Goal: Find specific page/section: Find specific page/section

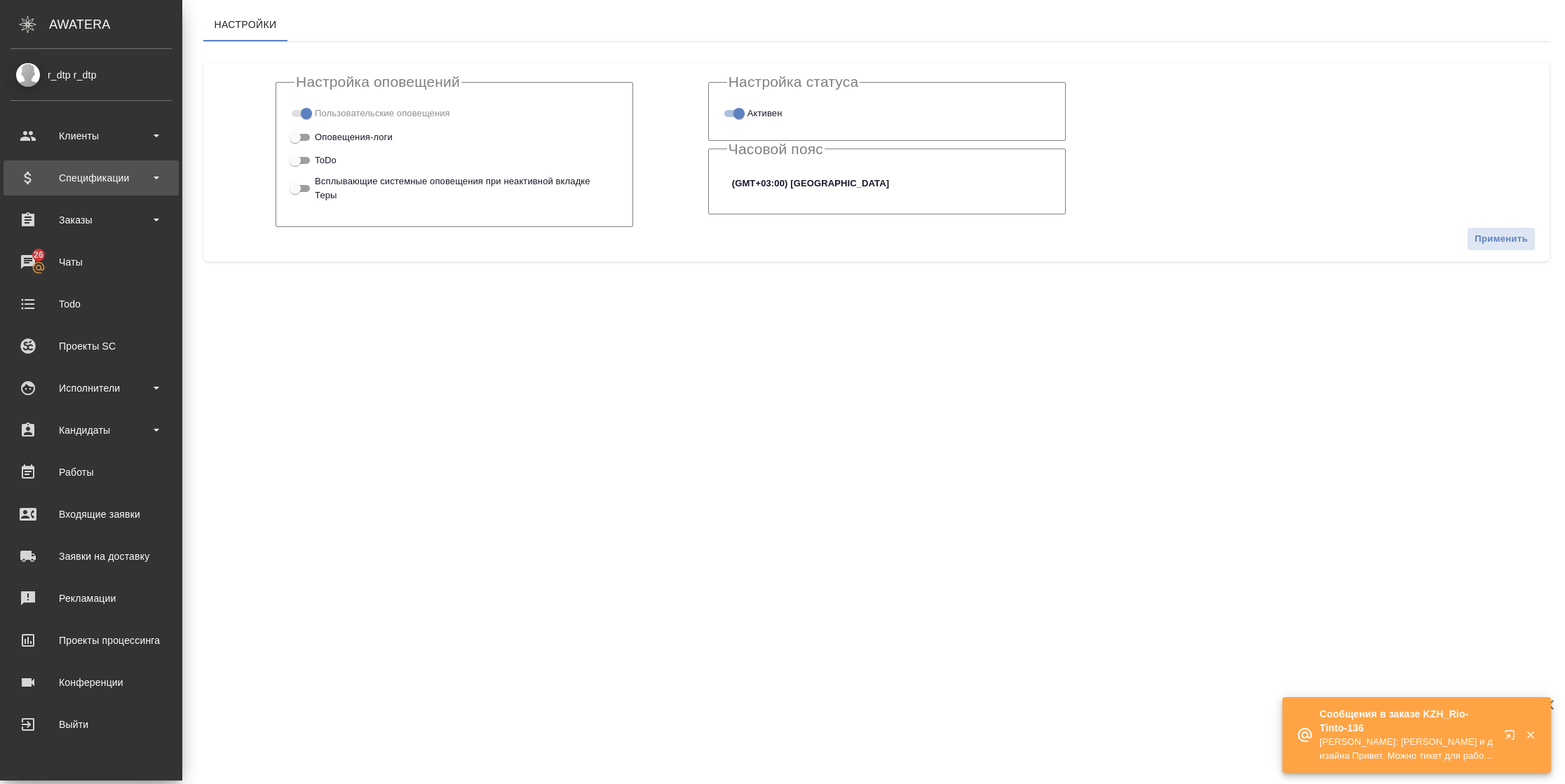
click at [95, 181] on div "Спецификации" at bounding box center [91, 178] width 161 height 21
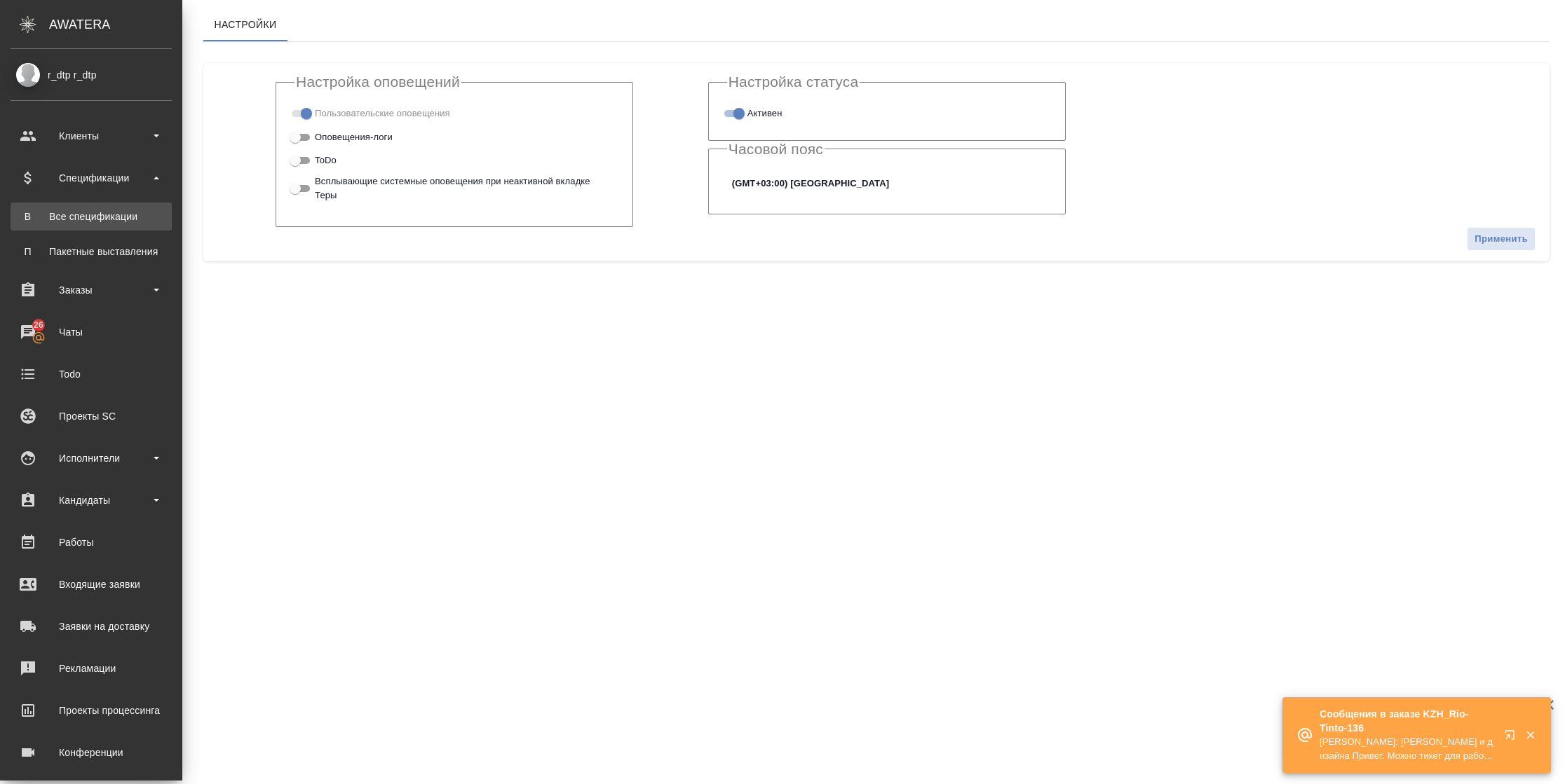
click at [82, 210] on div "Все спецификации" at bounding box center [91, 216] width 147 height 14
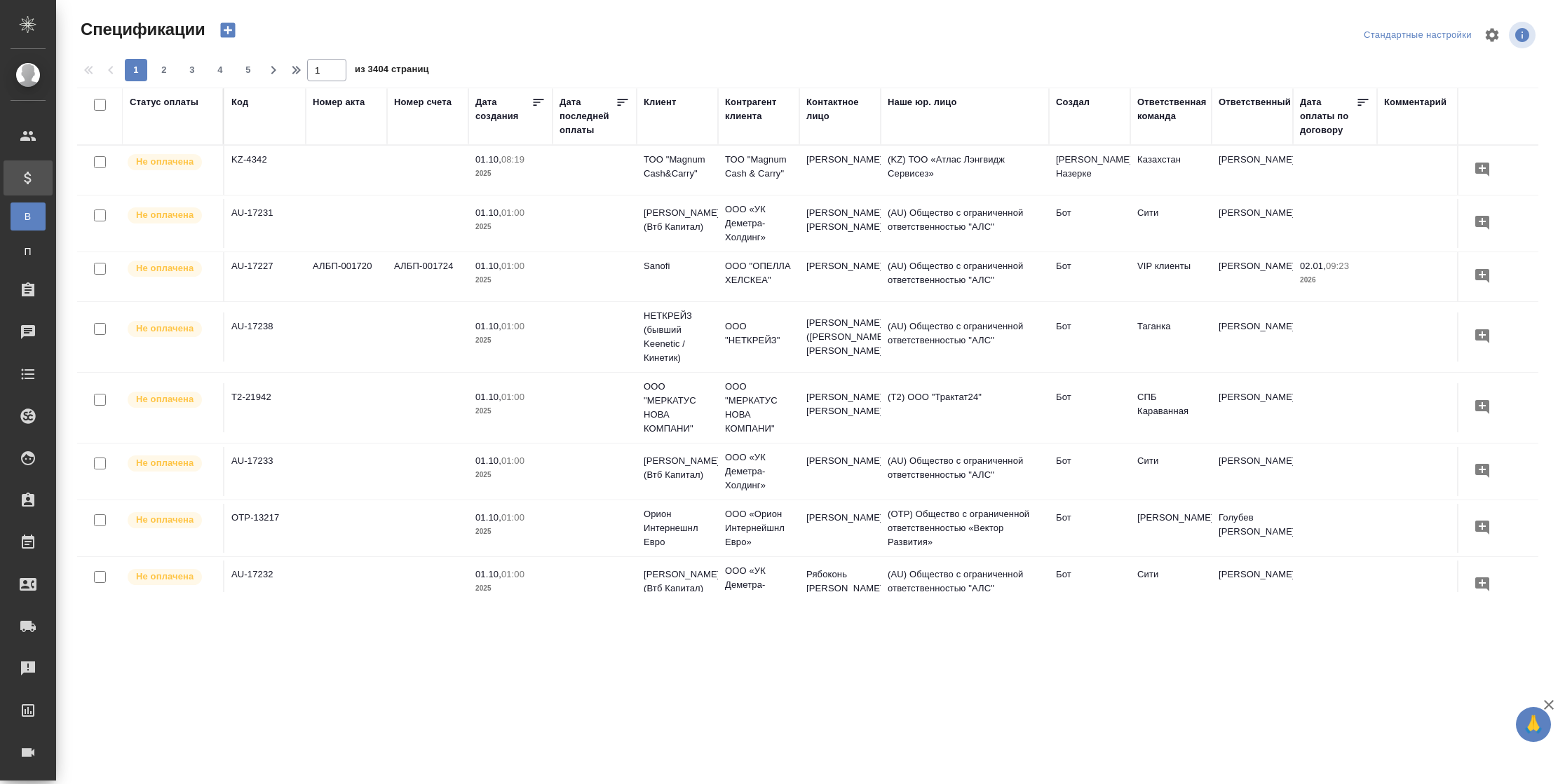
click at [487, 115] on div "Дата создания" at bounding box center [503, 109] width 56 height 28
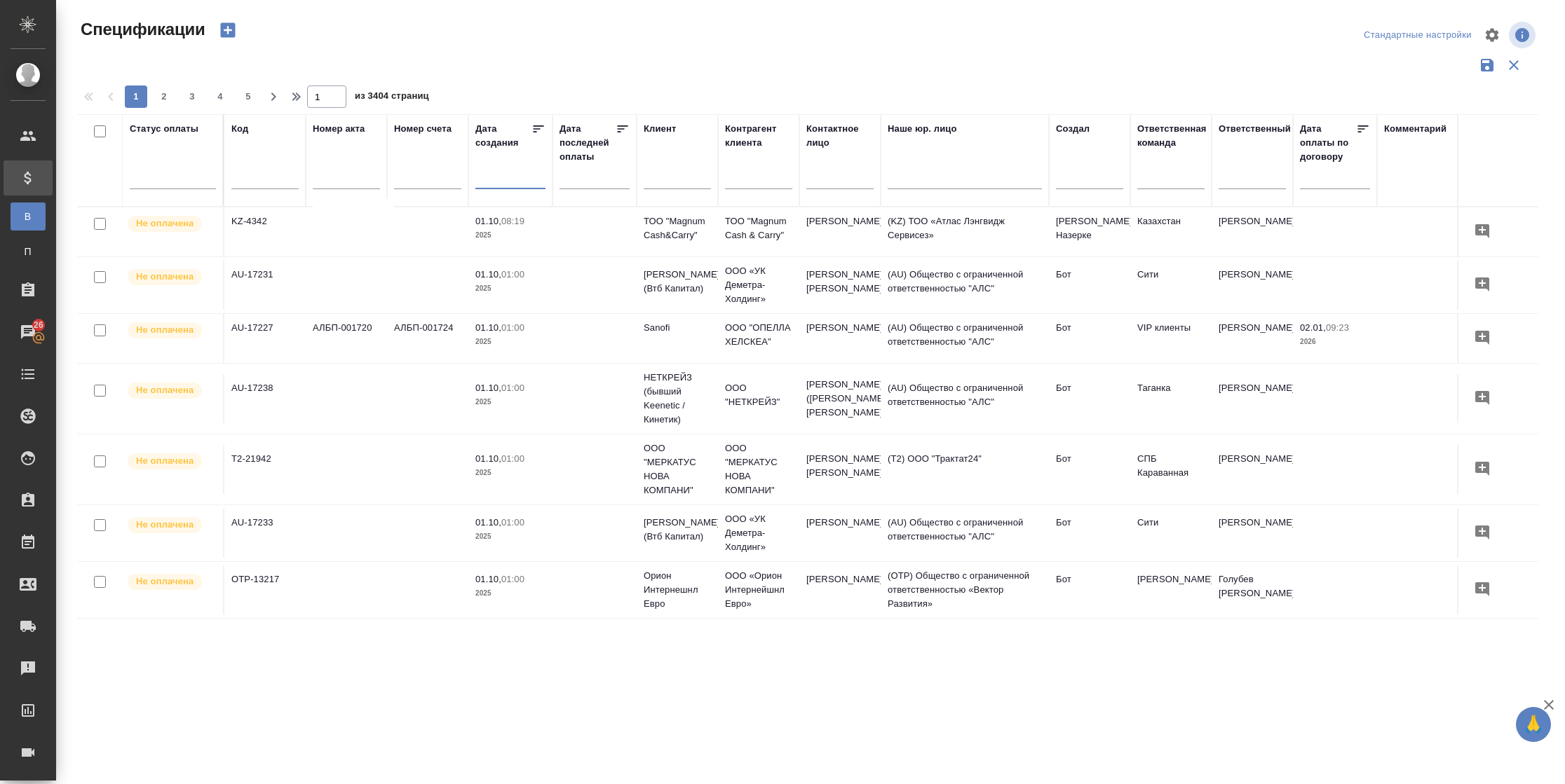
click at [494, 180] on input "text" at bounding box center [514, 177] width 62 height 19
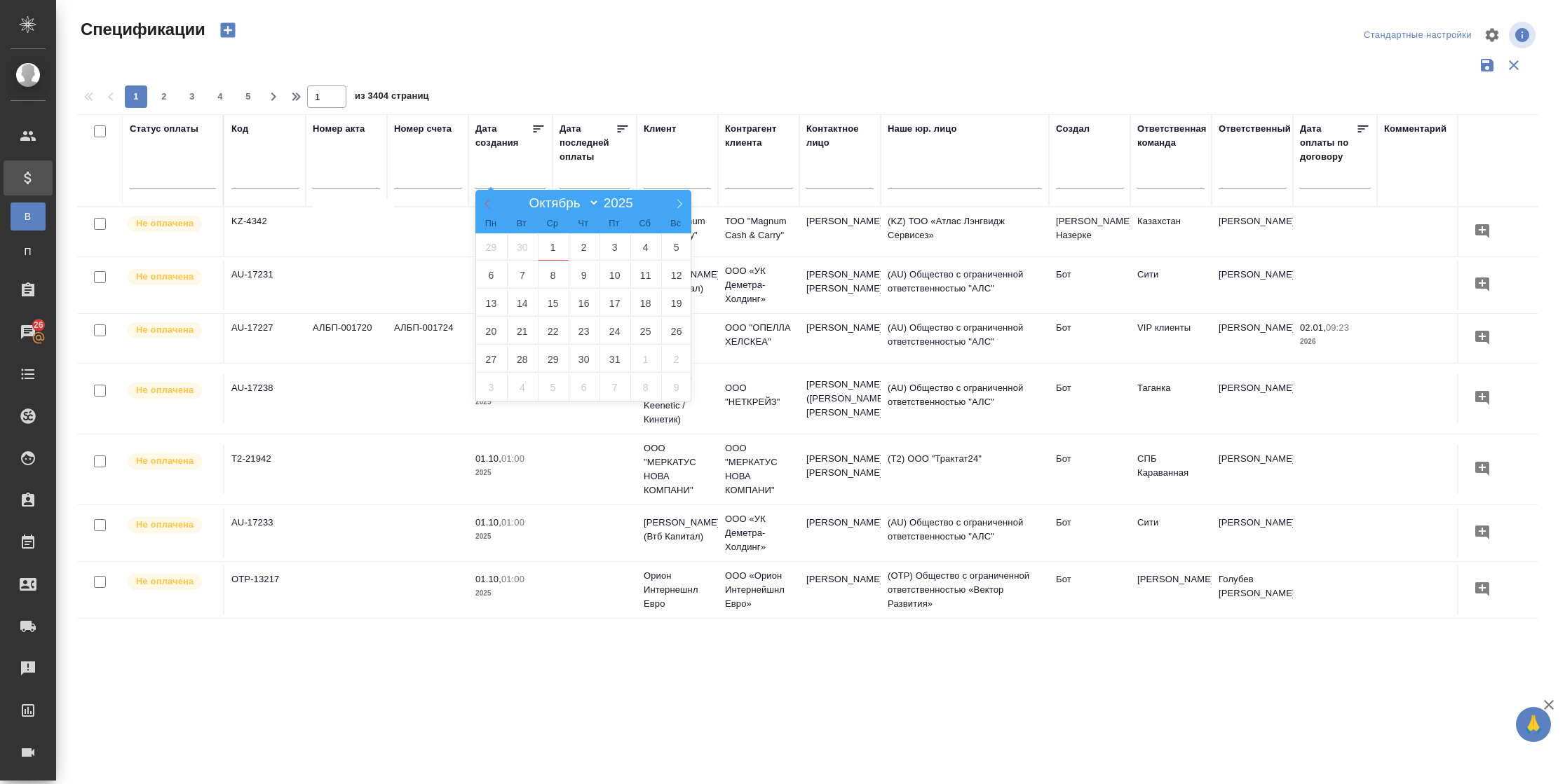
click at [488, 209] on span at bounding box center [487, 202] width 24 height 24
select select "8"
click at [487, 277] on span "8" at bounding box center [491, 276] width 31 height 28
type div "[DATE]T21:00:00.000Z"
click at [548, 276] on span "10" at bounding box center [552, 276] width 31 height 28
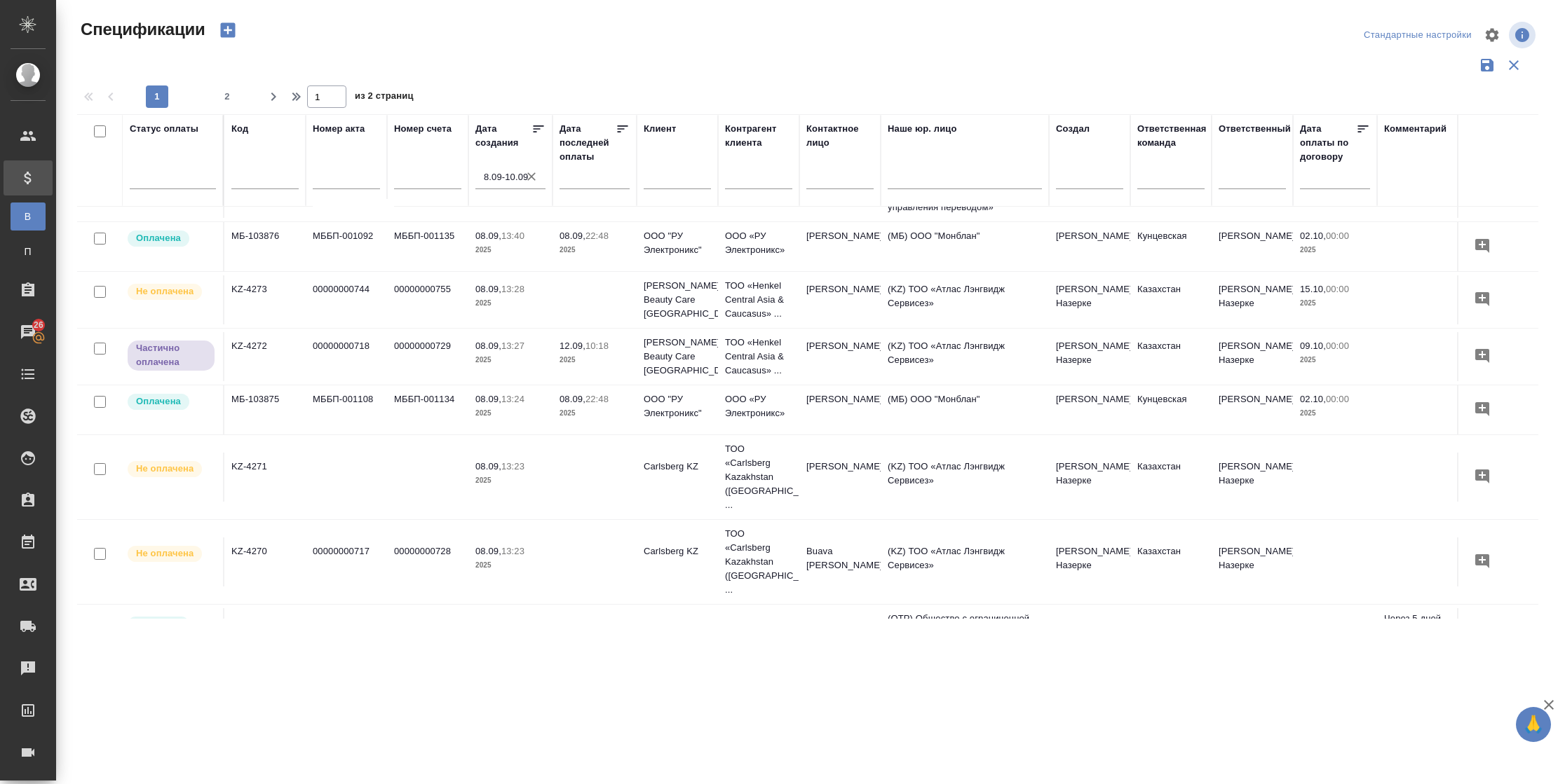
scroll to position [914, 0]
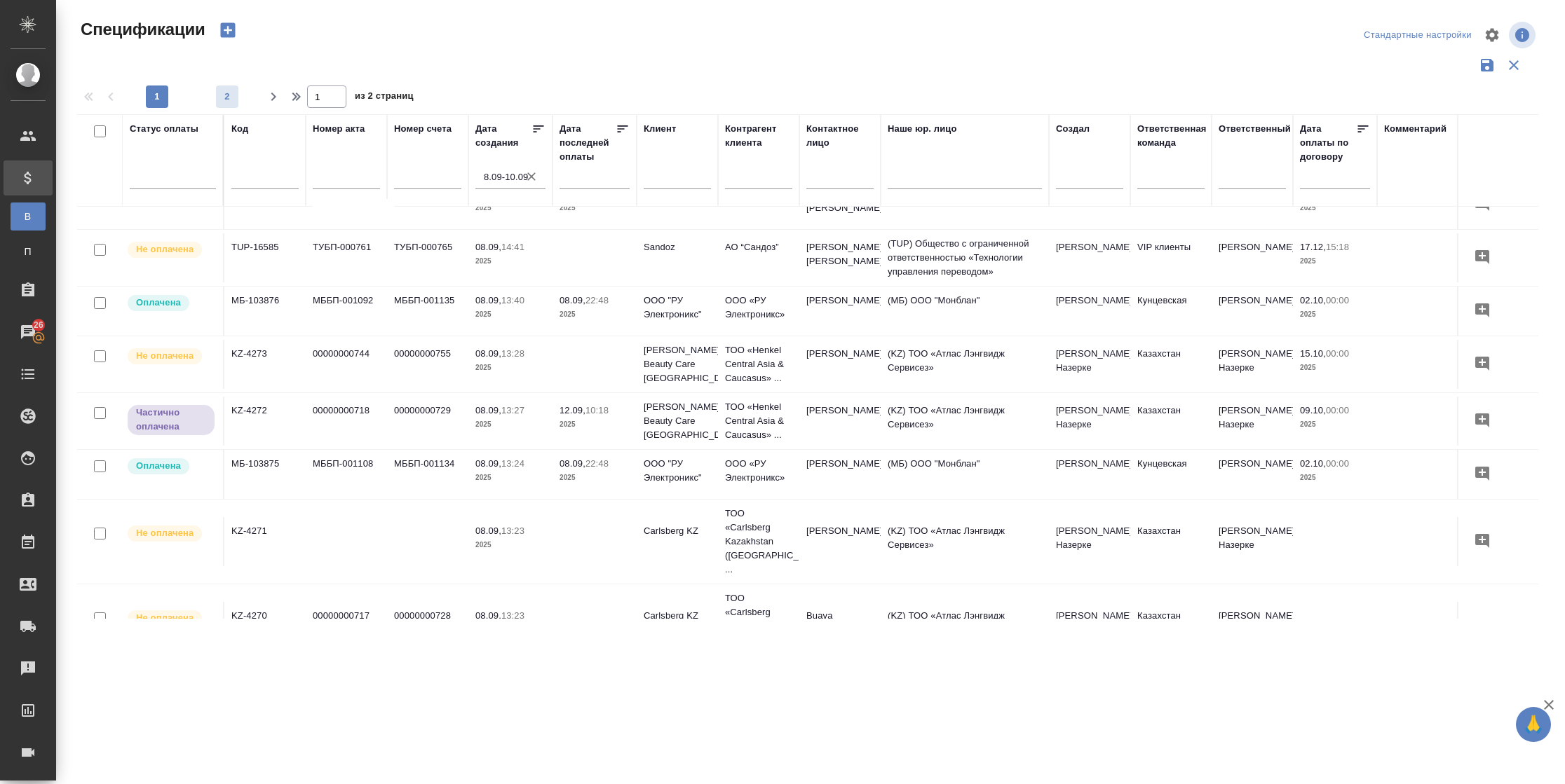
click at [224, 98] on span "2" at bounding box center [227, 96] width 22 height 14
type input "2"
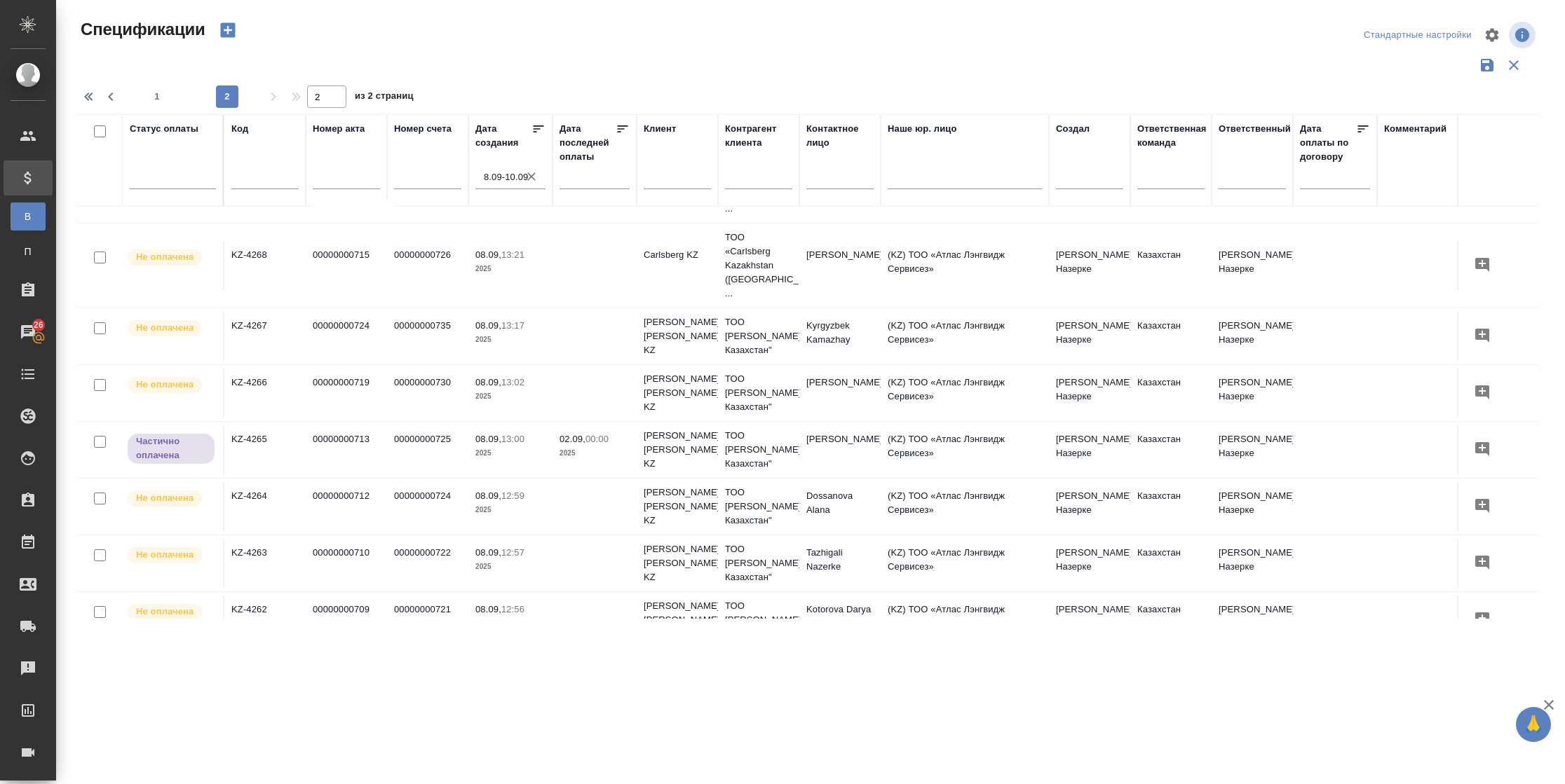
scroll to position [0, 0]
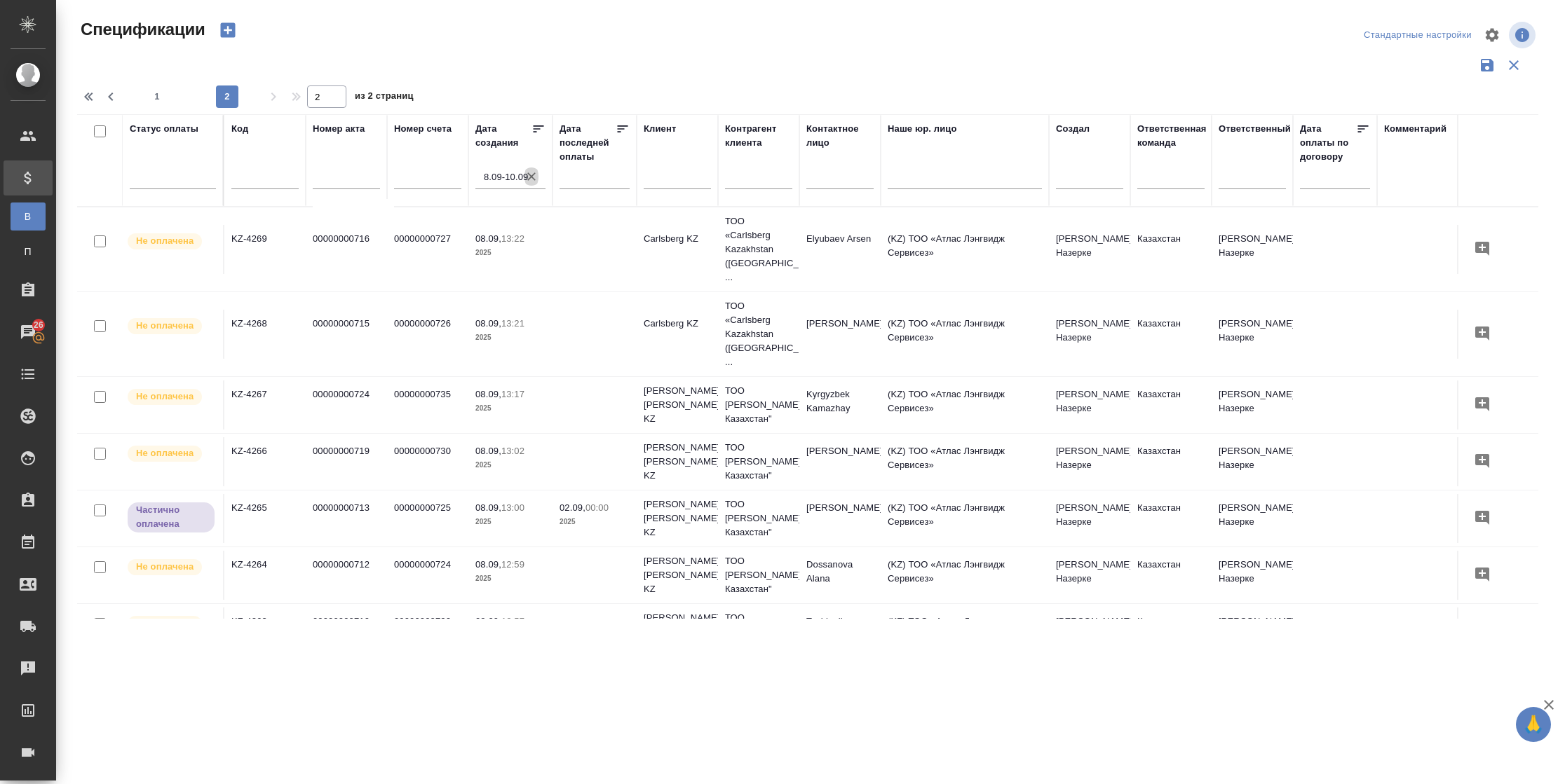
click at [529, 180] on icon "button" at bounding box center [531, 176] width 14 height 14
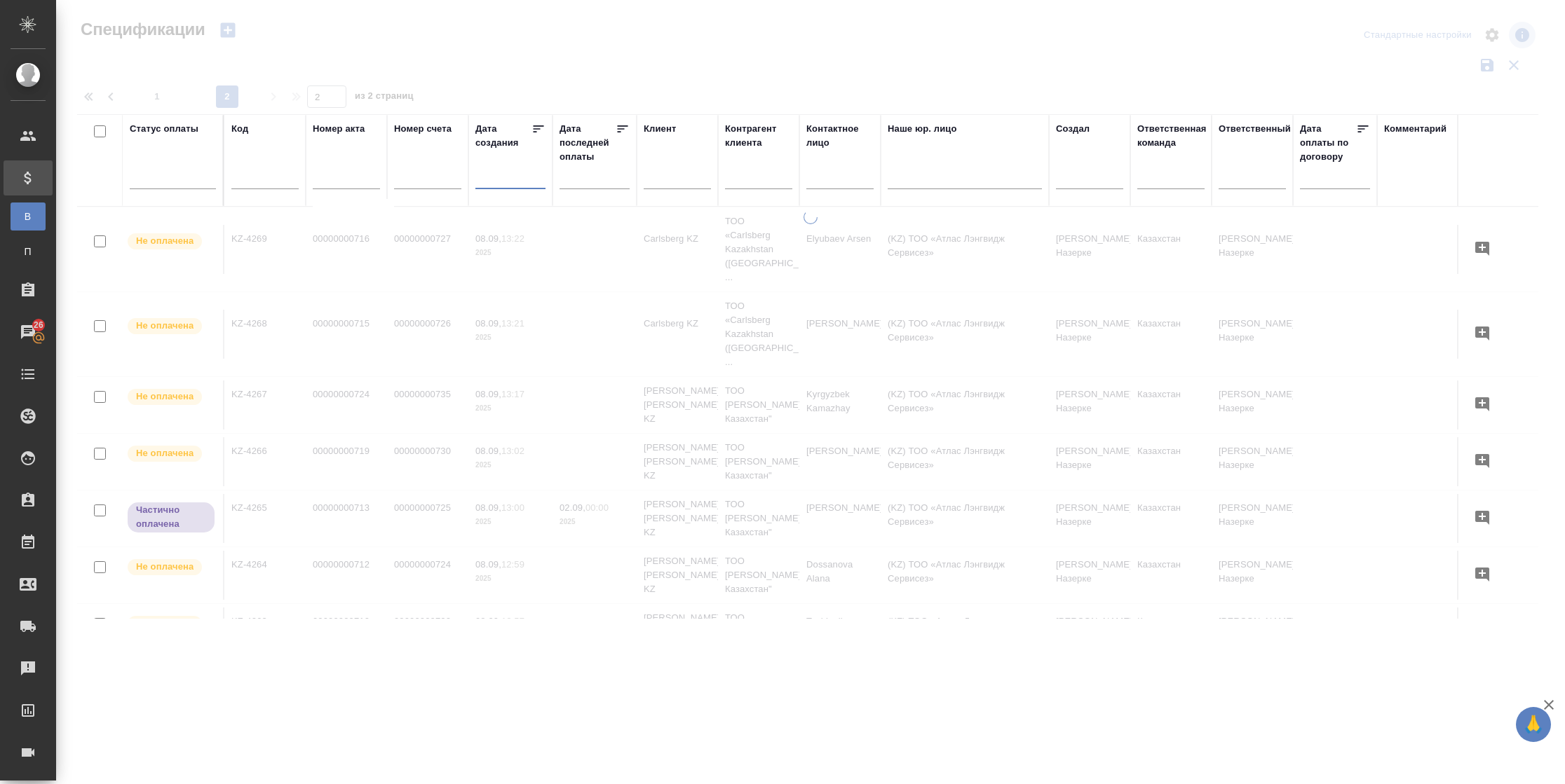
click at [486, 174] on input "text" at bounding box center [514, 177] width 62 height 19
click at [0, 0] on icon at bounding box center [0, 0] width 0 height 0
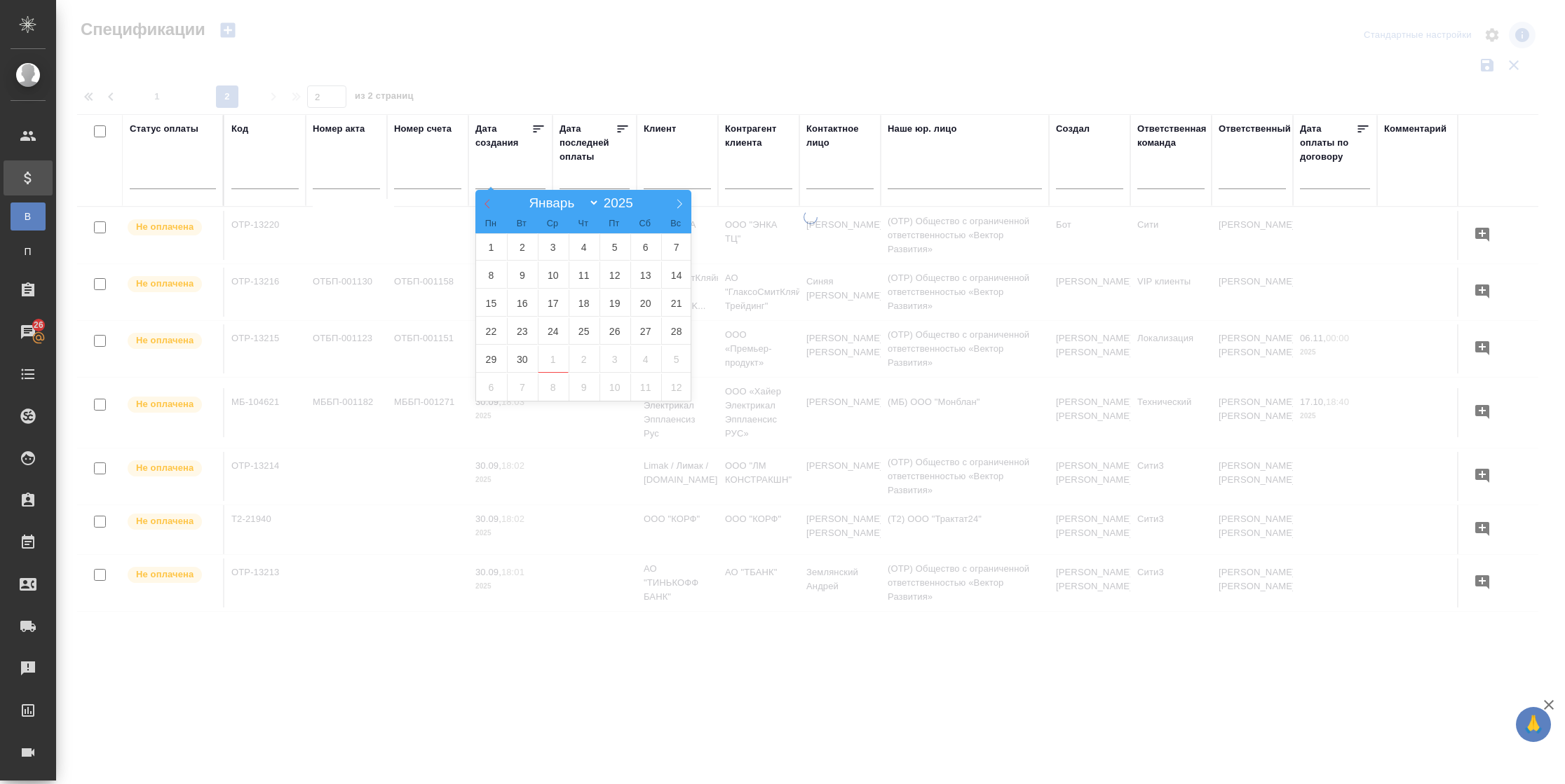
click at [486, 203] on icon at bounding box center [487, 203] width 10 height 10
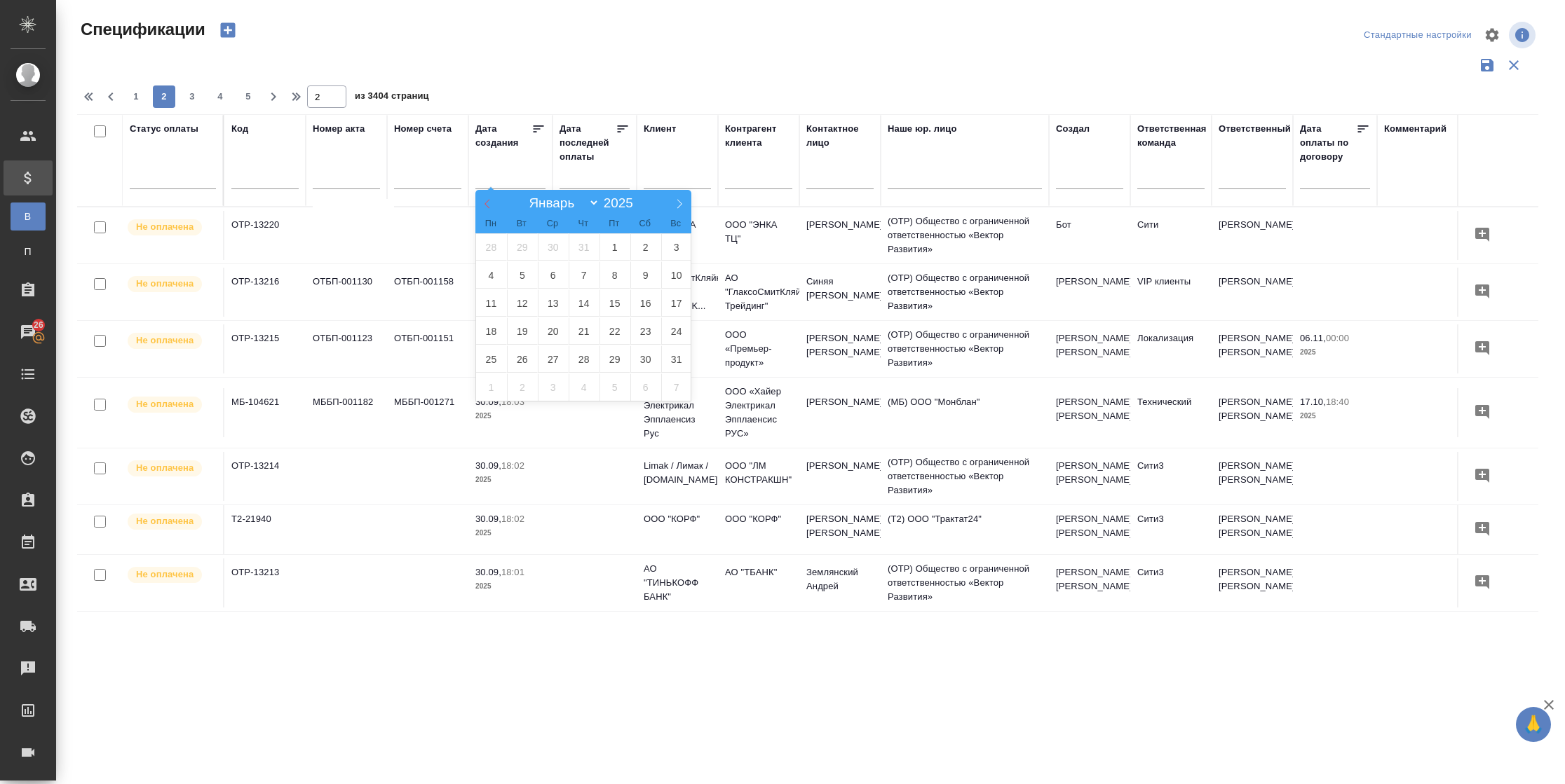
select select "7"
click at [495, 272] on span "4" at bounding box center [491, 276] width 31 height 28
type div "[DATE]T21:00:00.000Z"
click at [575, 274] on span "7" at bounding box center [584, 276] width 31 height 28
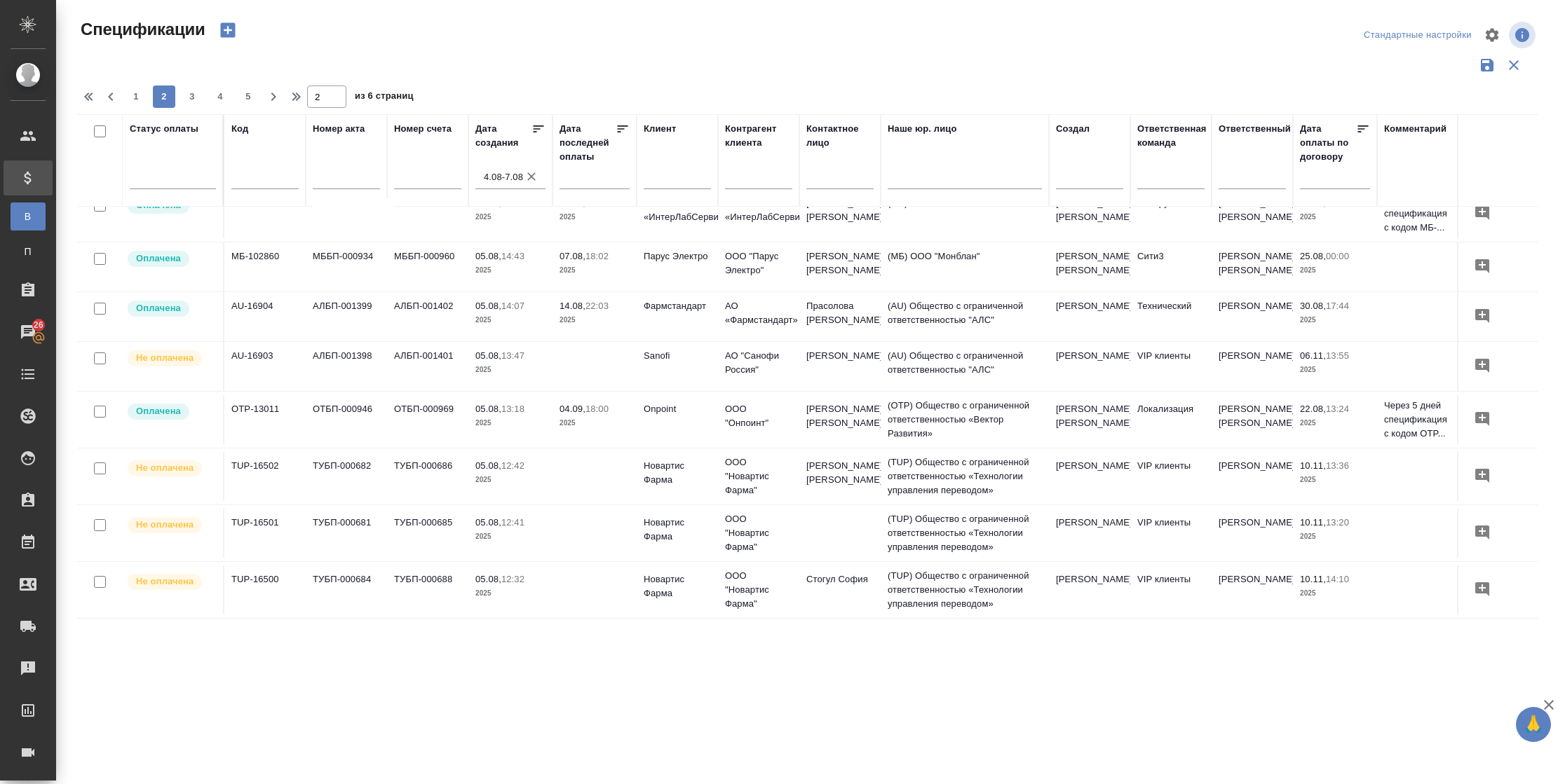
scroll to position [1076, 0]
click at [199, 92] on span "3" at bounding box center [192, 96] width 22 height 14
click at [194, 94] on div "Спецификации Стандартные настройки 1 2 3 4 5 2 из 6 страниц Статус оплаты Код Н…" at bounding box center [813, 313] width 1488 height 627
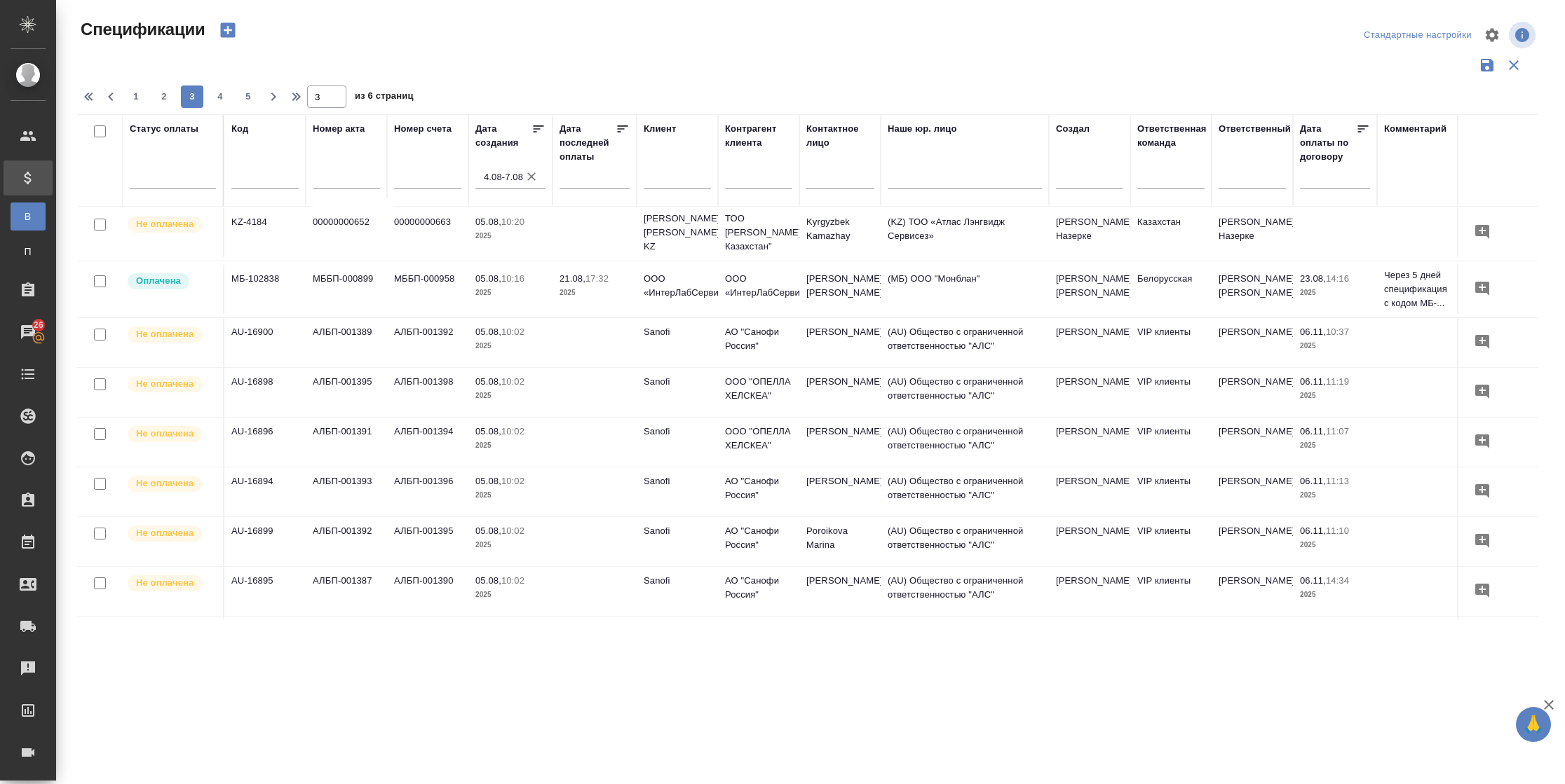
scroll to position [746, 0]
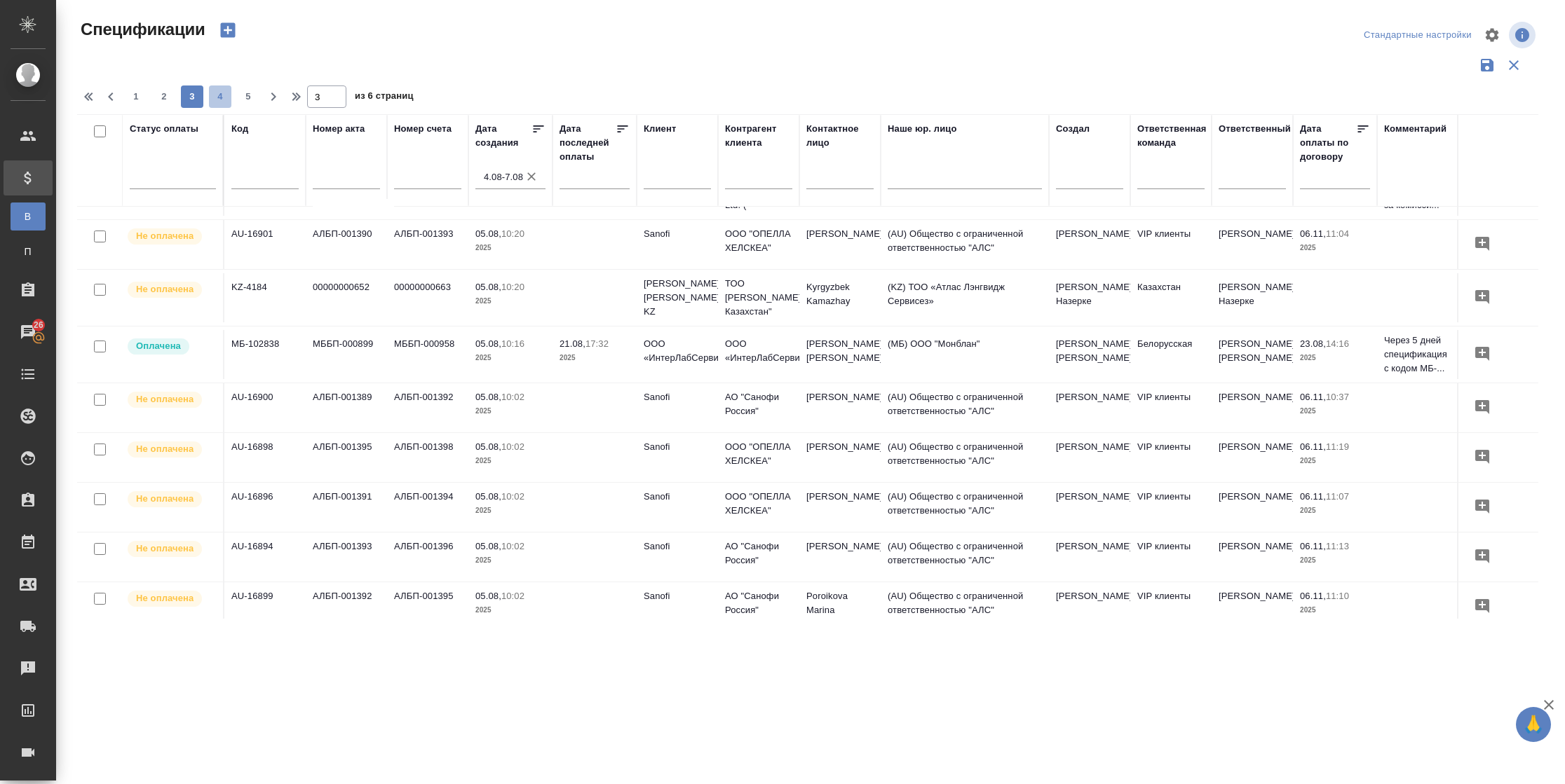
click at [222, 100] on span "4" at bounding box center [220, 96] width 22 height 14
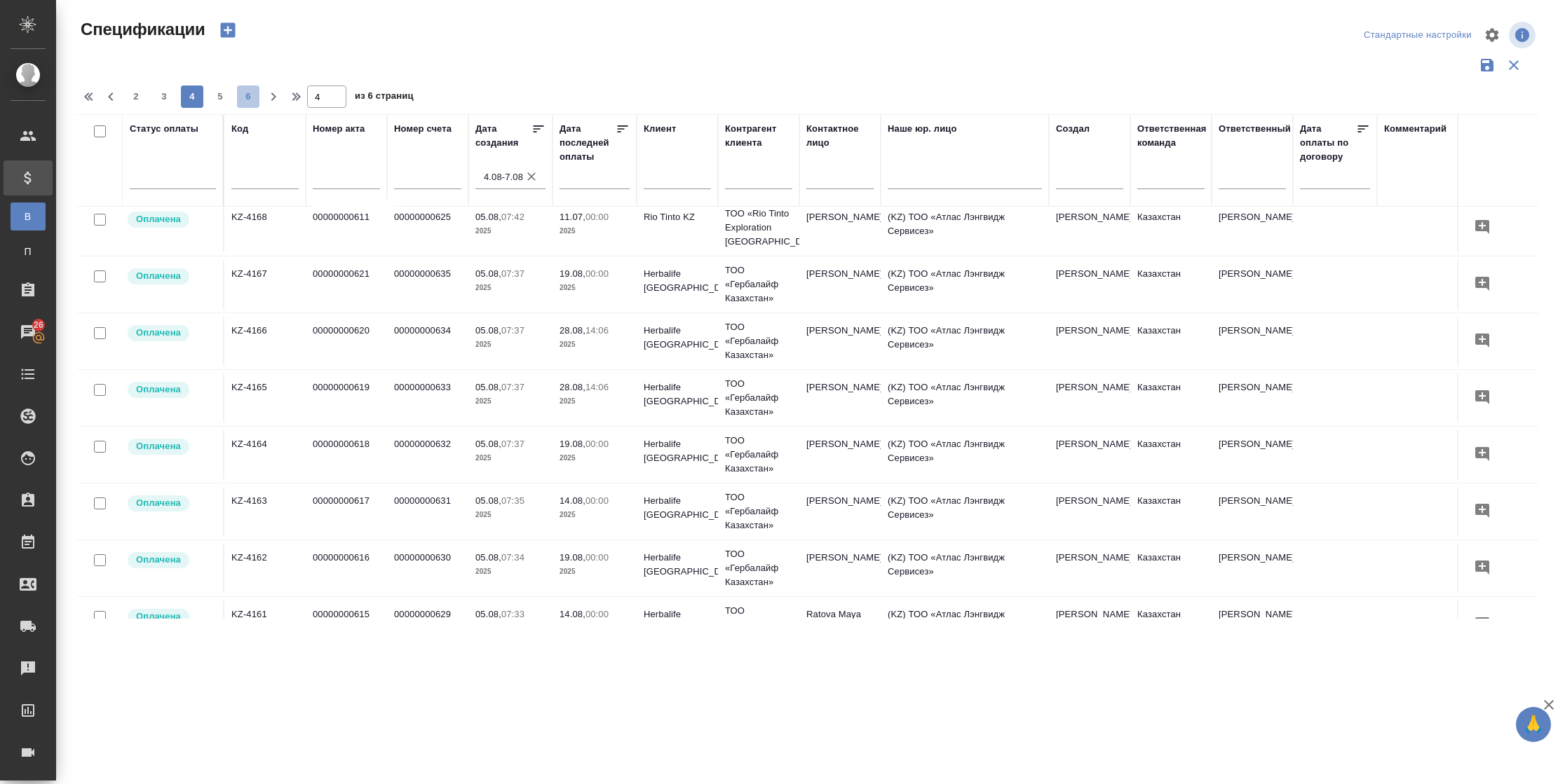
click at [240, 96] on span "6" at bounding box center [248, 96] width 22 height 14
type input "6"
